Goal: Task Accomplishment & Management: Complete application form

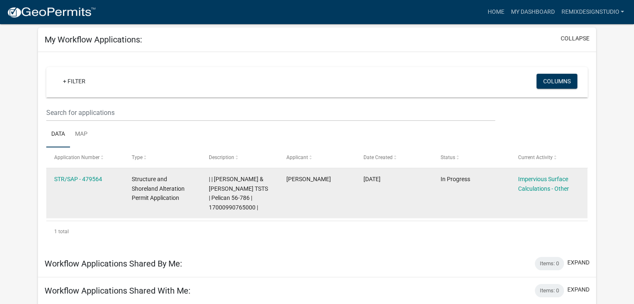
scroll to position [83, 0]
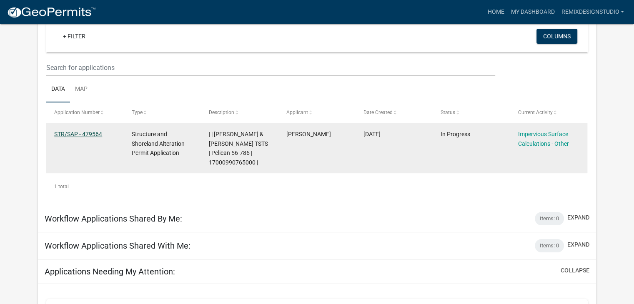
click at [72, 137] on link "STR/SAP - 479564" at bounding box center [78, 134] width 48 height 7
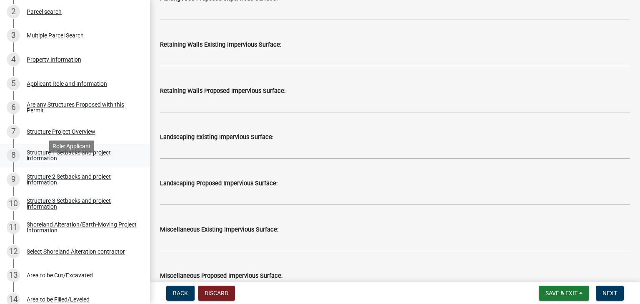
scroll to position [167, 0]
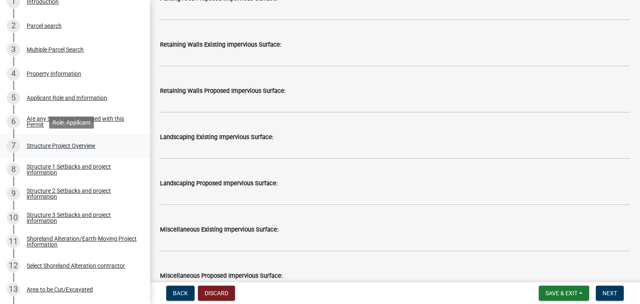
click at [68, 148] on div "Structure Project Overview" at bounding box center [61, 146] width 69 height 6
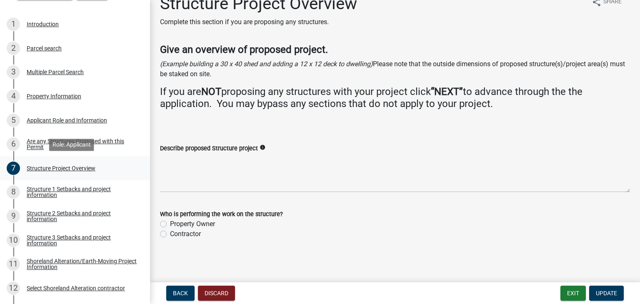
scroll to position [125, 0]
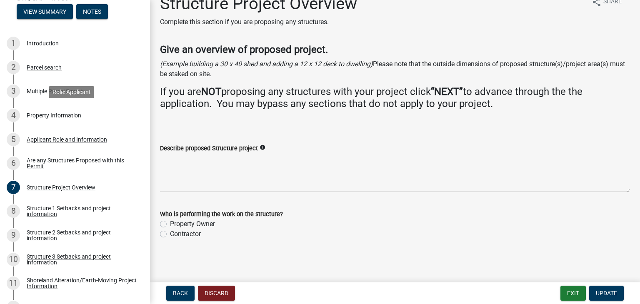
click at [59, 118] on div "Property Information" at bounding box center [54, 116] width 55 height 6
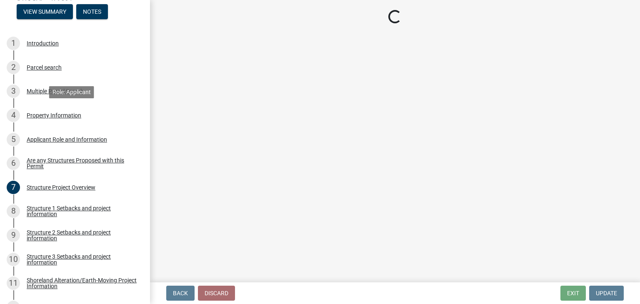
scroll to position [0, 0]
select select "758382b1-a9b7-40fb-b133-d60fa51a6422"
select select "bc365043-463f-4dd2-a146-228392936da3"
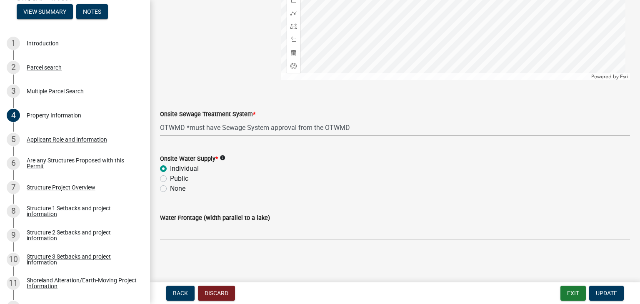
scroll to position [567, 0]
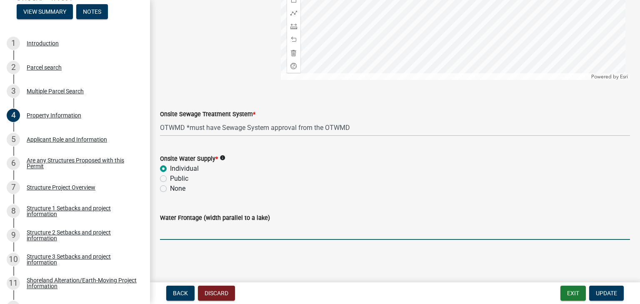
click at [202, 229] on input "Water Frontage (width parallel to a lake)" at bounding box center [395, 231] width 470 height 17
type input "75'"
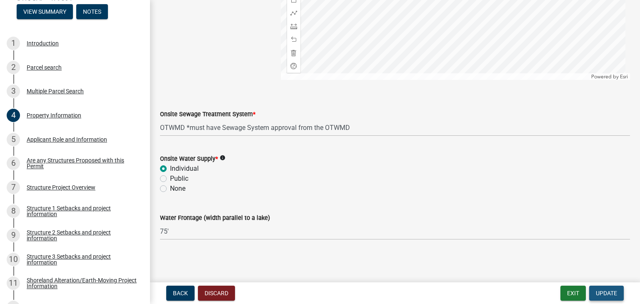
click at [609, 291] on span "Update" at bounding box center [606, 293] width 21 height 7
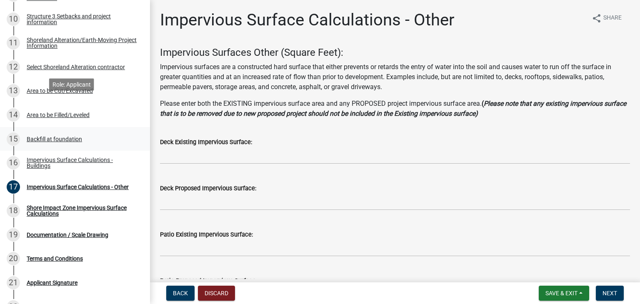
scroll to position [417, 0]
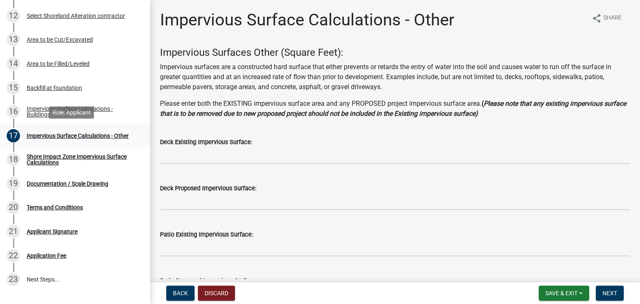
click at [65, 136] on div "Impervious Surface Calculations - Other" at bounding box center [78, 136] width 102 height 6
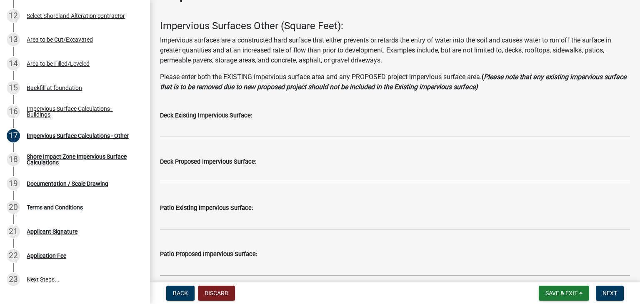
scroll to position [42, 0]
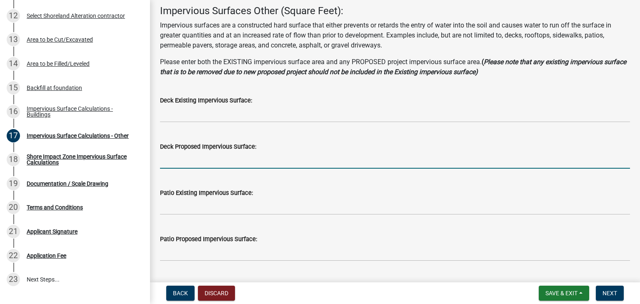
click at [193, 162] on input "text" at bounding box center [395, 160] width 470 height 17
type input "0"
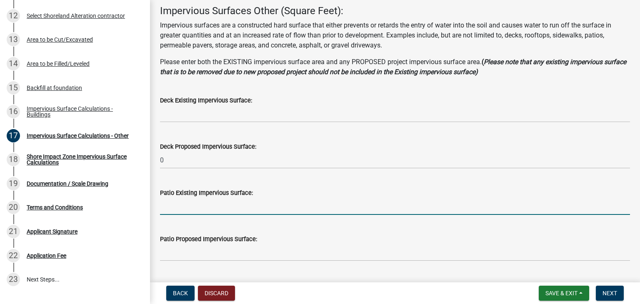
click at [188, 204] on input "text" at bounding box center [395, 206] width 470 height 17
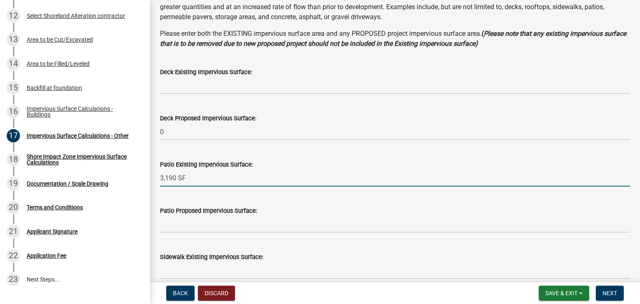
scroll to position [83, 0]
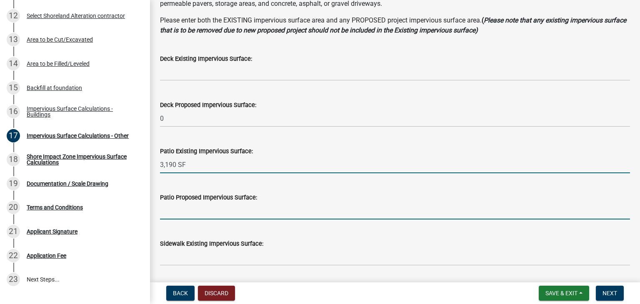
type input "3190"
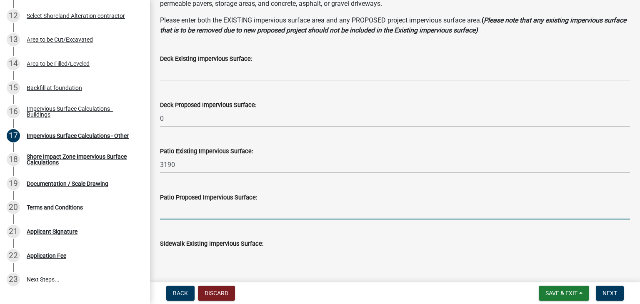
click at [201, 214] on input "text" at bounding box center [395, 211] width 470 height 17
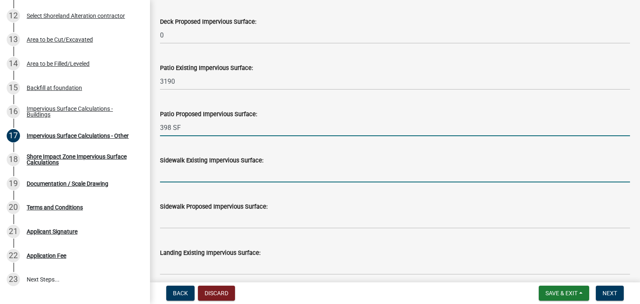
type input "398"
click at [207, 172] on input "text" at bounding box center [395, 174] width 470 height 17
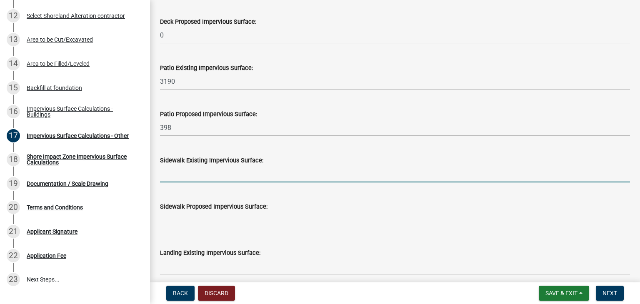
type input "22.00"
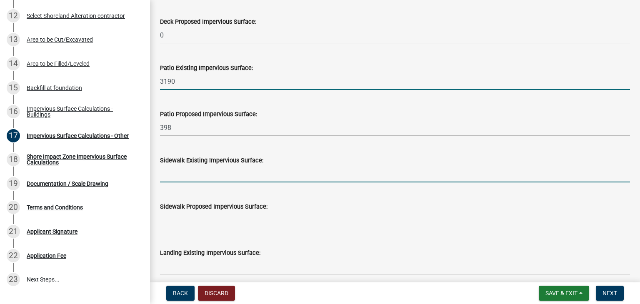
drag, startPoint x: 173, startPoint y: 77, endPoint x: 178, endPoint y: 83, distance: 7.4
click at [175, 78] on input "3190" at bounding box center [395, 81] width 470 height 17
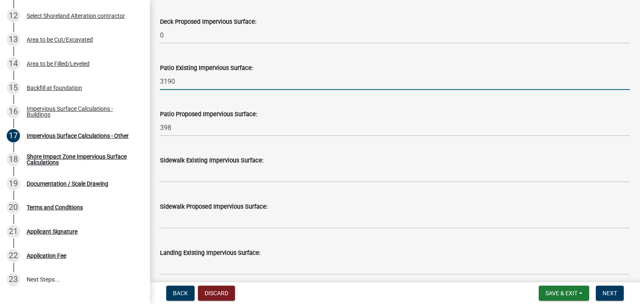
click at [175, 81] on input "3190" at bounding box center [395, 81] width 470 height 17
click at [145, 86] on div "Structure and Shoreland Alteration Permit Application STR/SAP - 479564 View Sum…" at bounding box center [320, 152] width 640 height 304
type input "750"
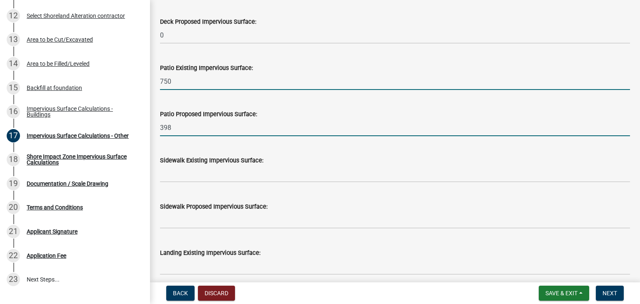
click at [184, 128] on input "398" at bounding box center [395, 127] width 470 height 17
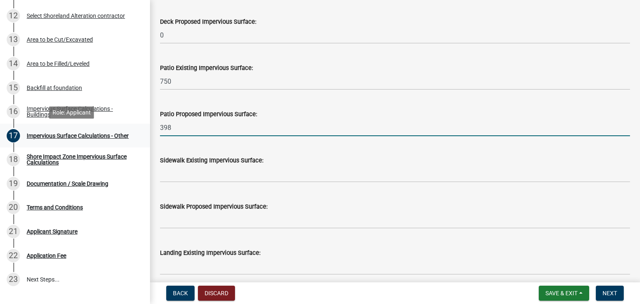
drag, startPoint x: 183, startPoint y: 128, endPoint x: 138, endPoint y: 129, distance: 45.0
click at [138, 129] on div "Structure and Shoreland Alteration Permit Application STR/SAP - 479564 View Sum…" at bounding box center [320, 152] width 640 height 304
type input "0"
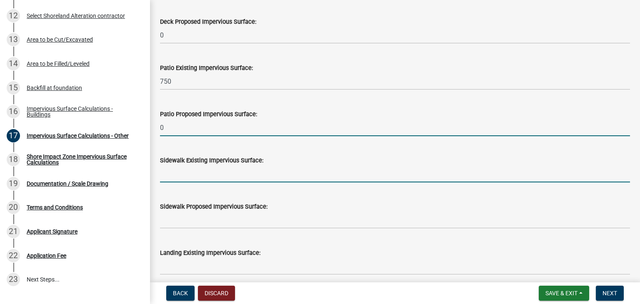
click at [203, 177] on input "text" at bounding box center [395, 174] width 470 height 17
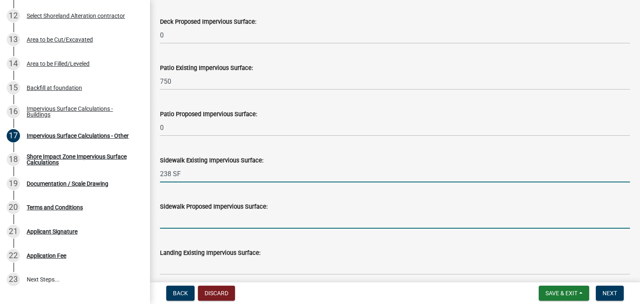
type input "238"
click at [193, 221] on input "text" at bounding box center [395, 220] width 470 height 17
type input "398"
click at [204, 174] on input "238" at bounding box center [395, 174] width 470 height 17
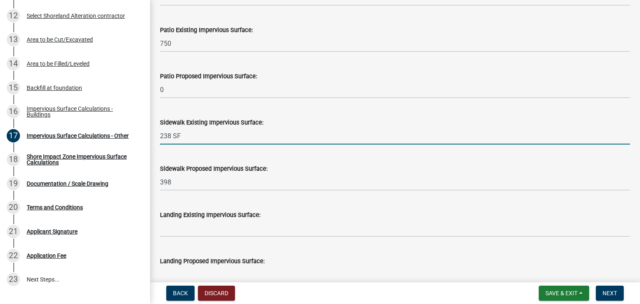
scroll to position [250, 0]
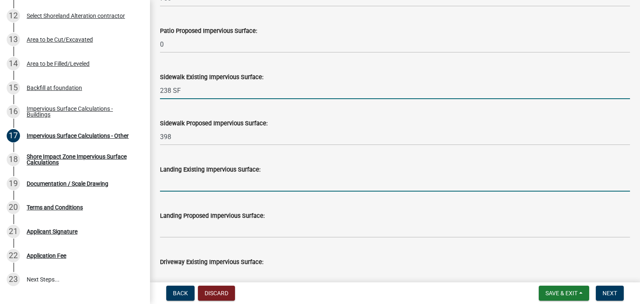
type input "238"
click at [215, 184] on input "text" at bounding box center [395, 183] width 470 height 17
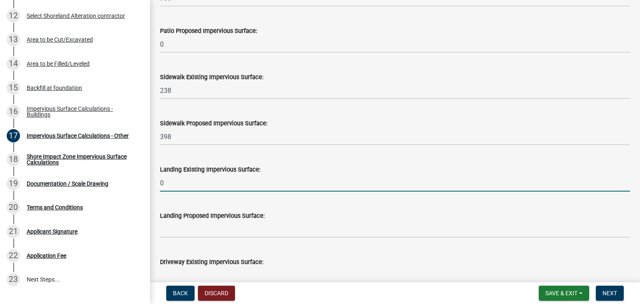
type input "0"
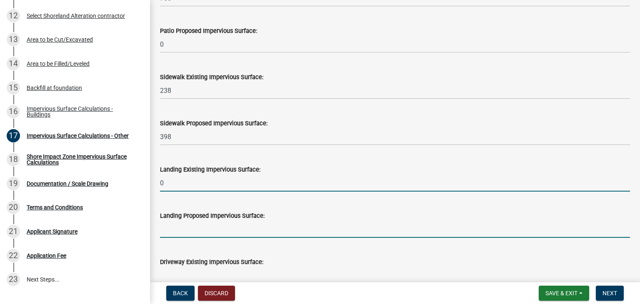
click at [215, 229] on input "text" at bounding box center [395, 229] width 470 height 17
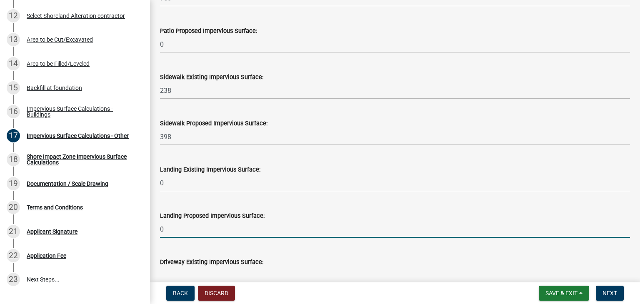
type input "0"
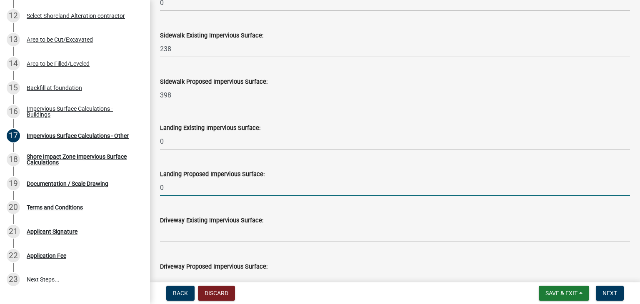
scroll to position [375, 0]
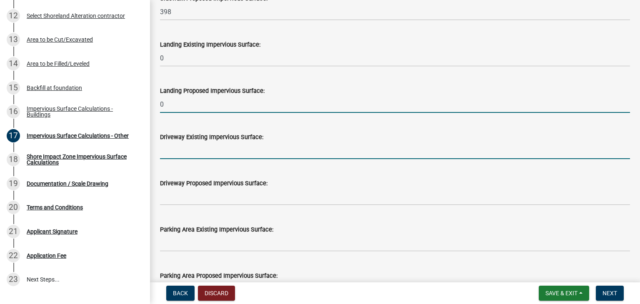
click at [211, 151] on input "text" at bounding box center [395, 150] width 470 height 17
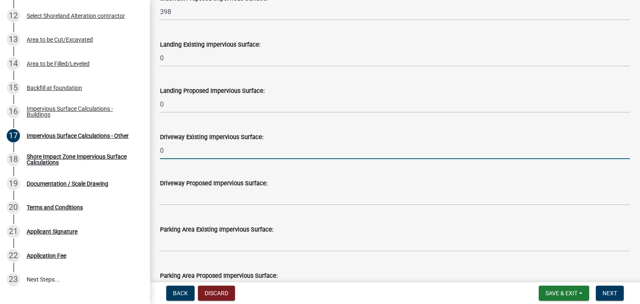
type input "0"
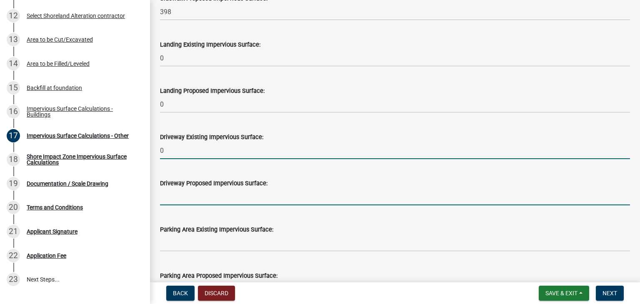
click at [190, 196] on input "text" at bounding box center [395, 196] width 470 height 17
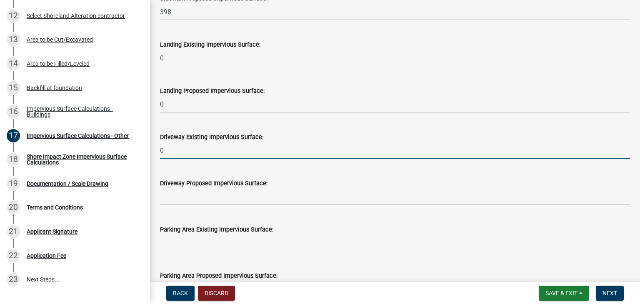
click at [172, 150] on input "0" at bounding box center [395, 150] width 470 height 17
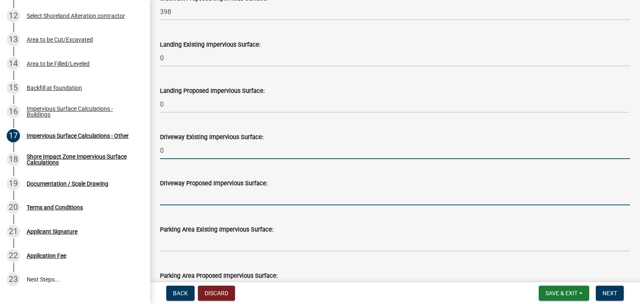
click at [161, 199] on input "text" at bounding box center [395, 196] width 470 height 17
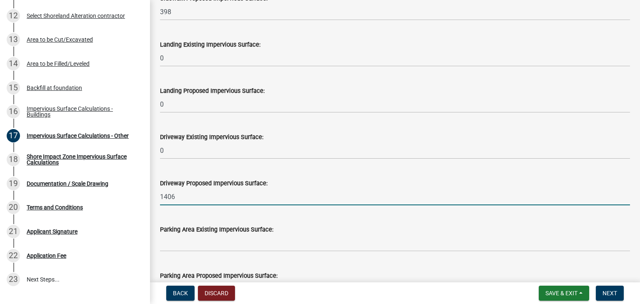
type input "1406"
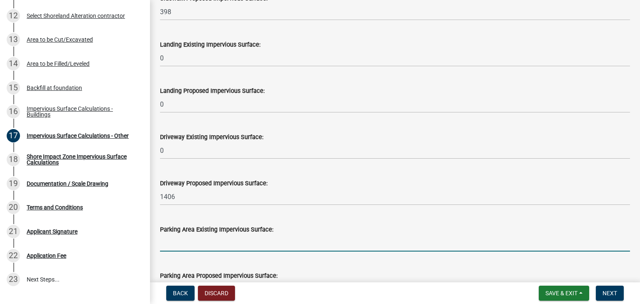
click at [194, 244] on input "text" at bounding box center [395, 243] width 470 height 17
type input "0"
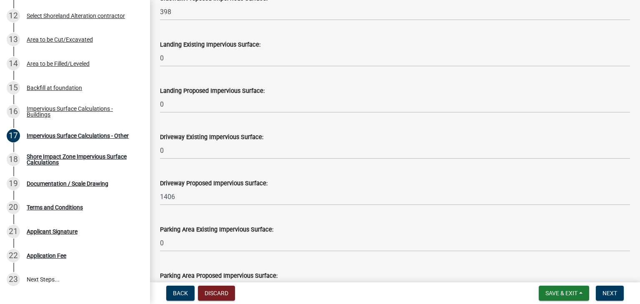
scroll to position [525, 0]
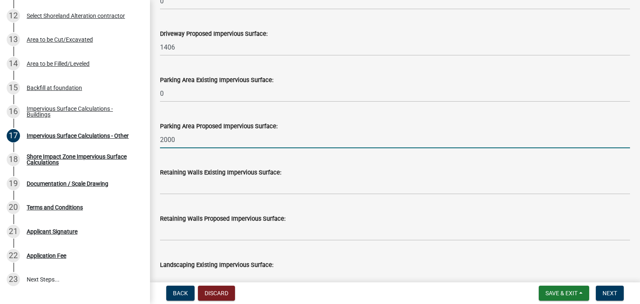
type input "2000"
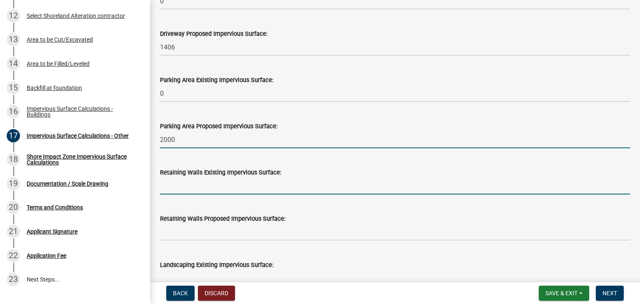
click at [201, 186] on input "text" at bounding box center [395, 186] width 470 height 17
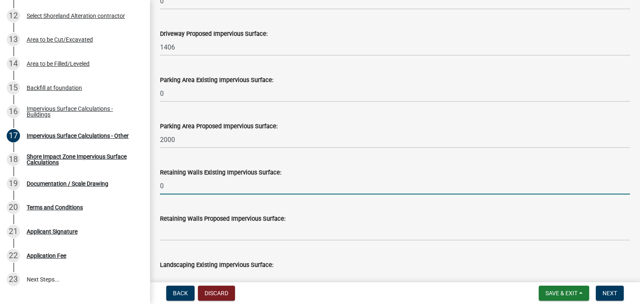
type input "0"
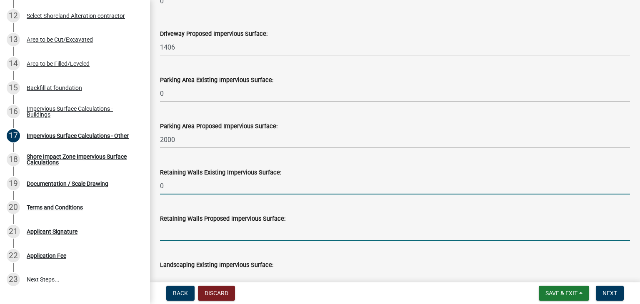
click at [177, 236] on input "text" at bounding box center [395, 232] width 470 height 17
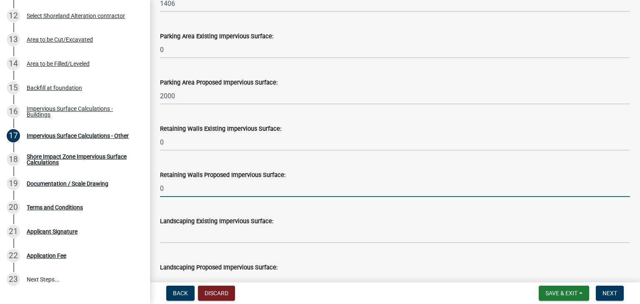
scroll to position [650, 0]
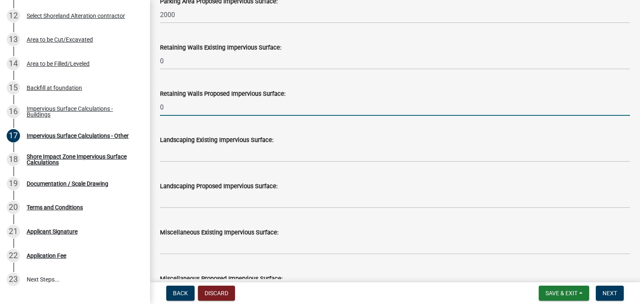
type input "0"
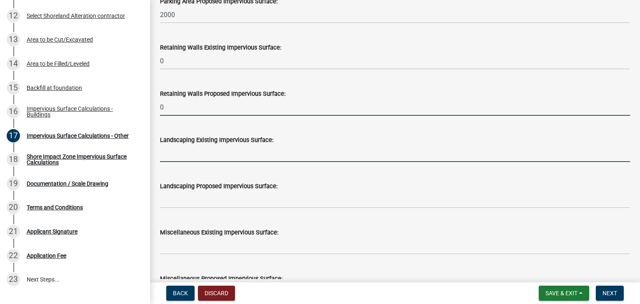
click at [167, 152] on input "text" at bounding box center [395, 153] width 470 height 17
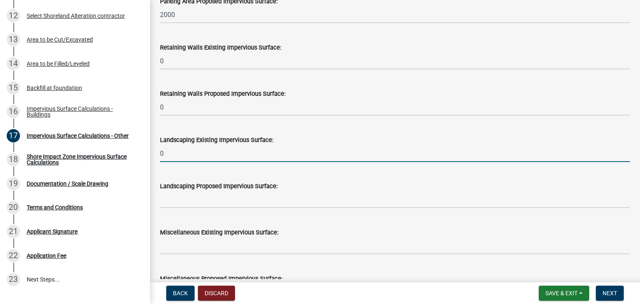
type input "0"
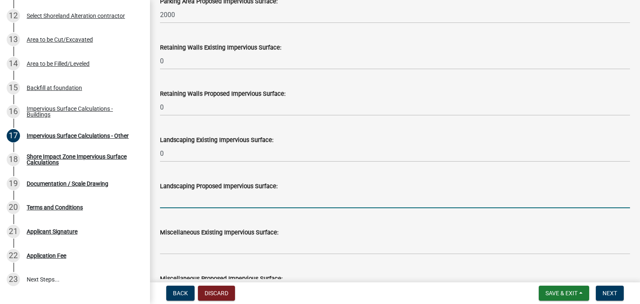
click at [165, 202] on input "text" at bounding box center [395, 199] width 470 height 17
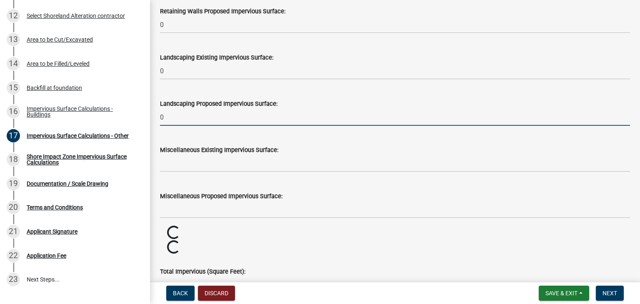
scroll to position [733, 0]
type input "0"
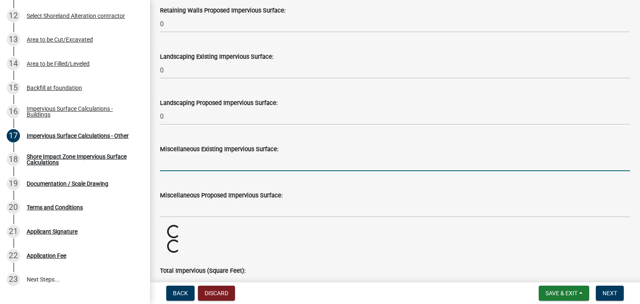
click at [172, 166] on input "text" at bounding box center [395, 162] width 470 height 17
type input "0"
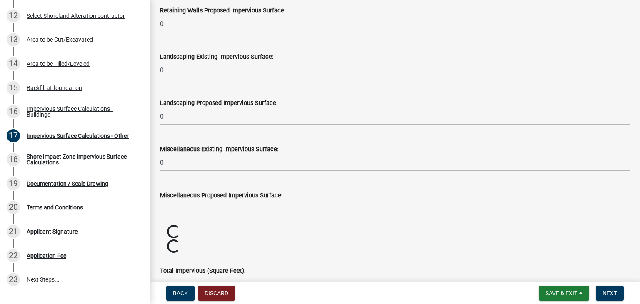
click at [166, 210] on input "text" at bounding box center [395, 209] width 470 height 17
type input "0"
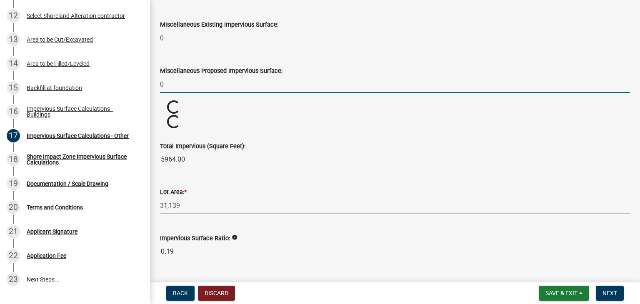
scroll to position [858, 0]
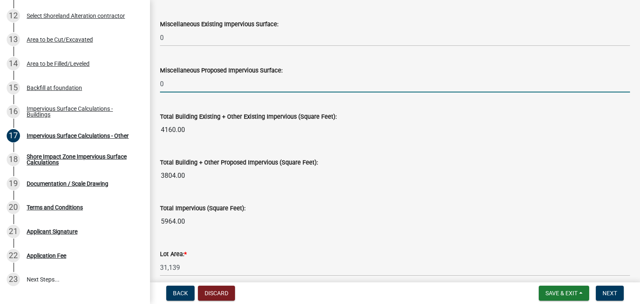
type input "7964.00"
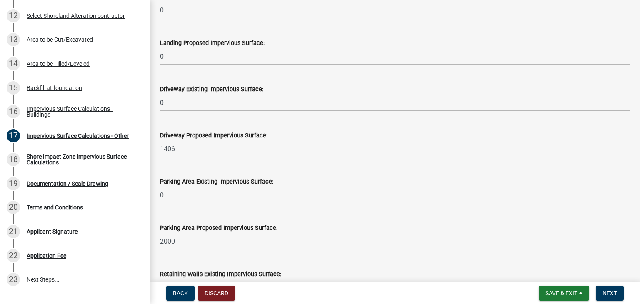
scroll to position [403, 0]
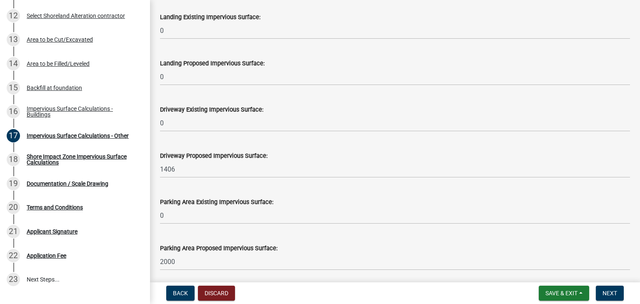
type input "0"
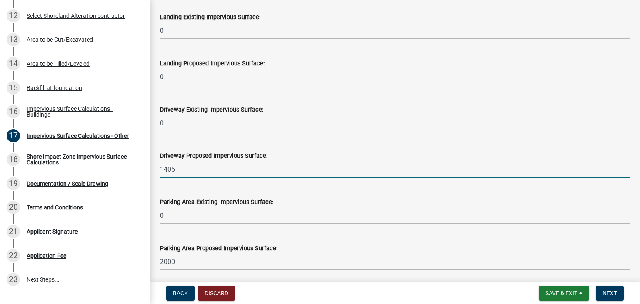
click at [175, 169] on input "1406" at bounding box center [395, 169] width 470 height 17
type input "1092"
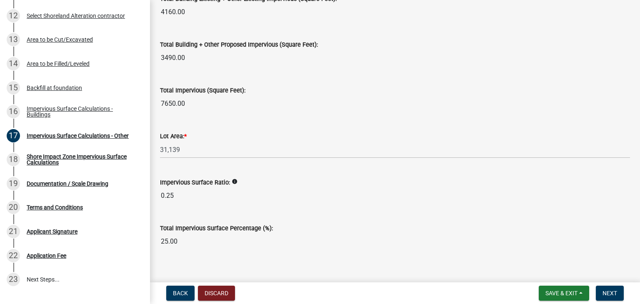
scroll to position [986, 0]
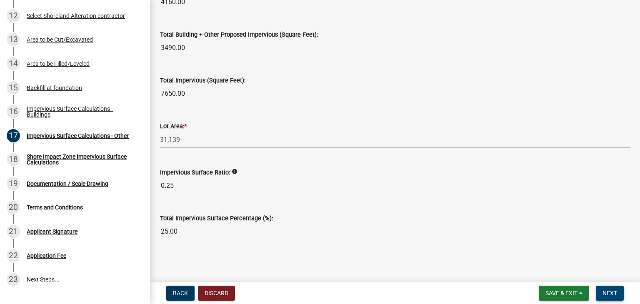
click at [609, 294] on span "Next" at bounding box center [610, 293] width 15 height 7
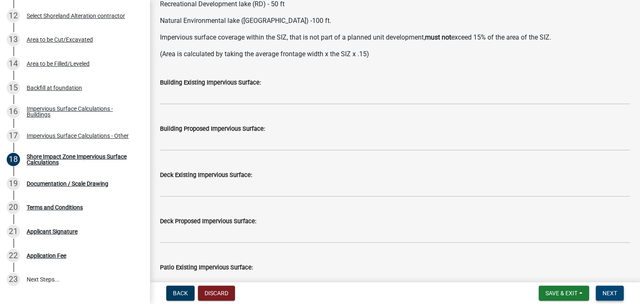
scroll to position [125, 0]
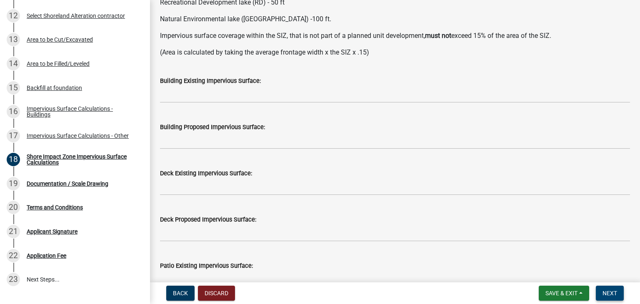
click at [610, 291] on span "Next" at bounding box center [610, 293] width 15 height 7
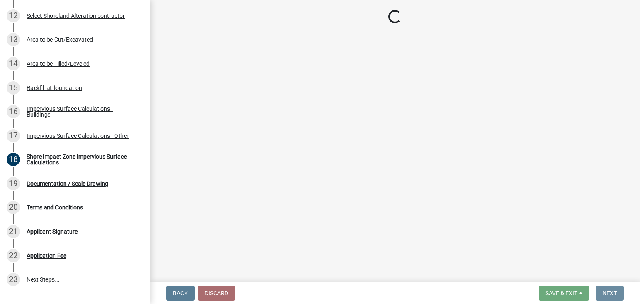
scroll to position [0, 0]
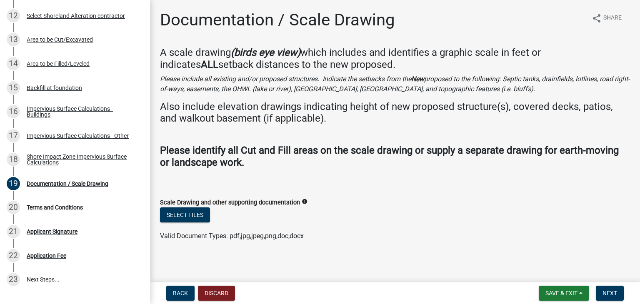
click at [534, 173] on h4 "Please identify all Cut and Fill areas on the scale drawing or supply a separat…" at bounding box center [395, 163] width 470 height 36
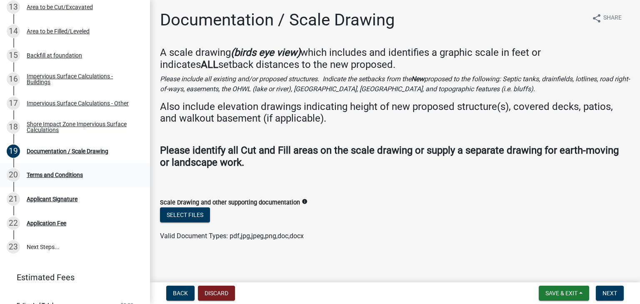
scroll to position [459, 0]
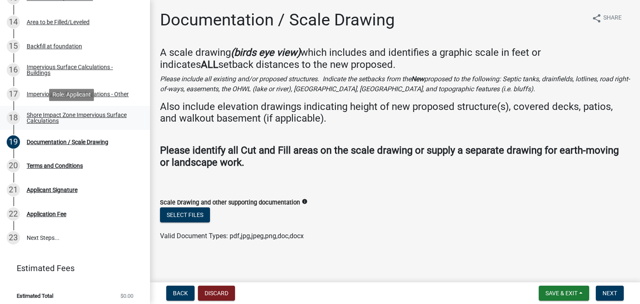
click at [34, 123] on div "Shore Impact Zone Impervious Surface Calculations" at bounding box center [82, 118] width 110 height 12
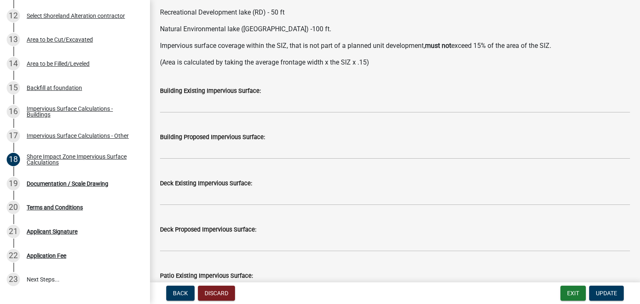
scroll to position [0, 0]
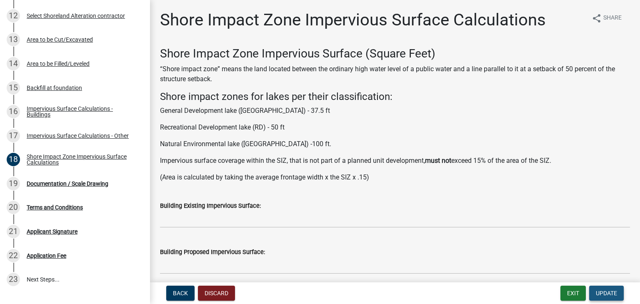
click at [612, 294] on span "Update" at bounding box center [606, 293] width 21 height 7
